Goal: Task Accomplishment & Management: Manage account settings

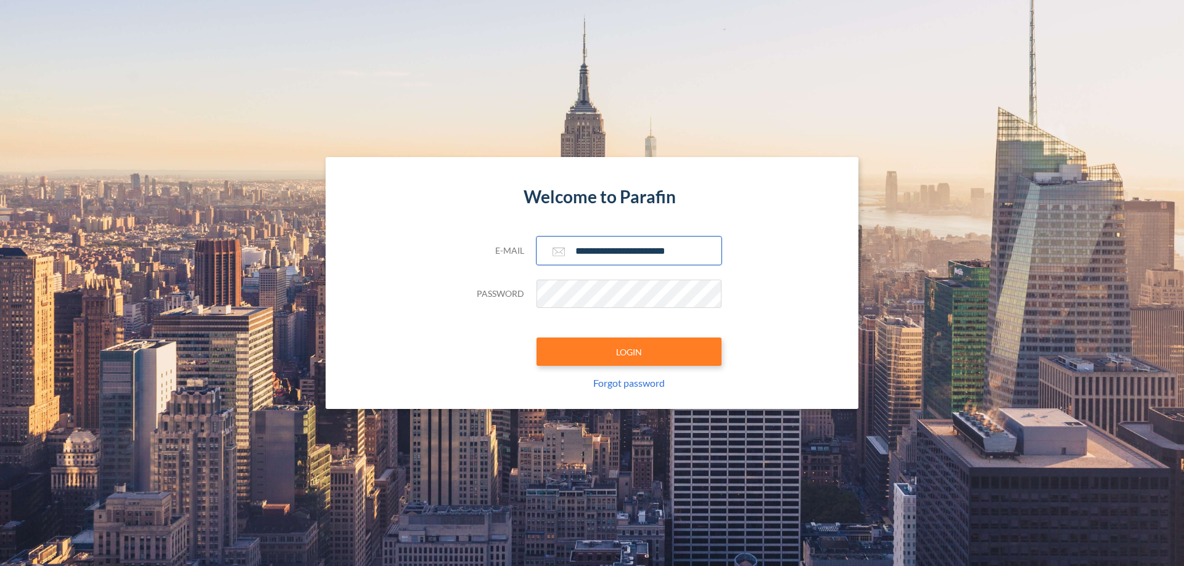
type input "**********"
click at [629, 352] on button "LOGIN" at bounding box center [628, 352] width 185 height 28
